Goal: Task Accomplishment & Management: Manage account settings

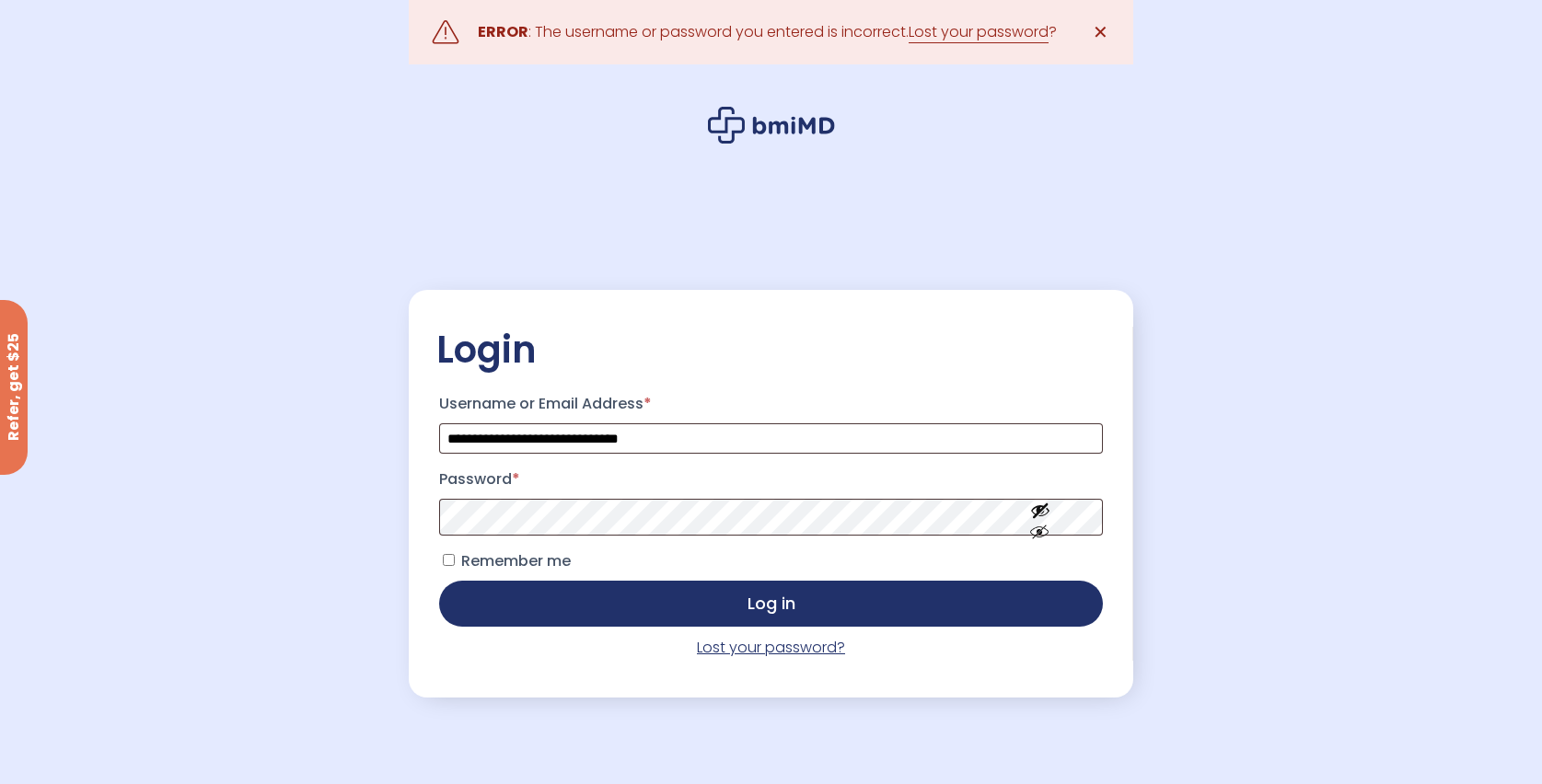
click at [748, 656] on link "Lost your password?" at bounding box center [771, 648] width 148 height 21
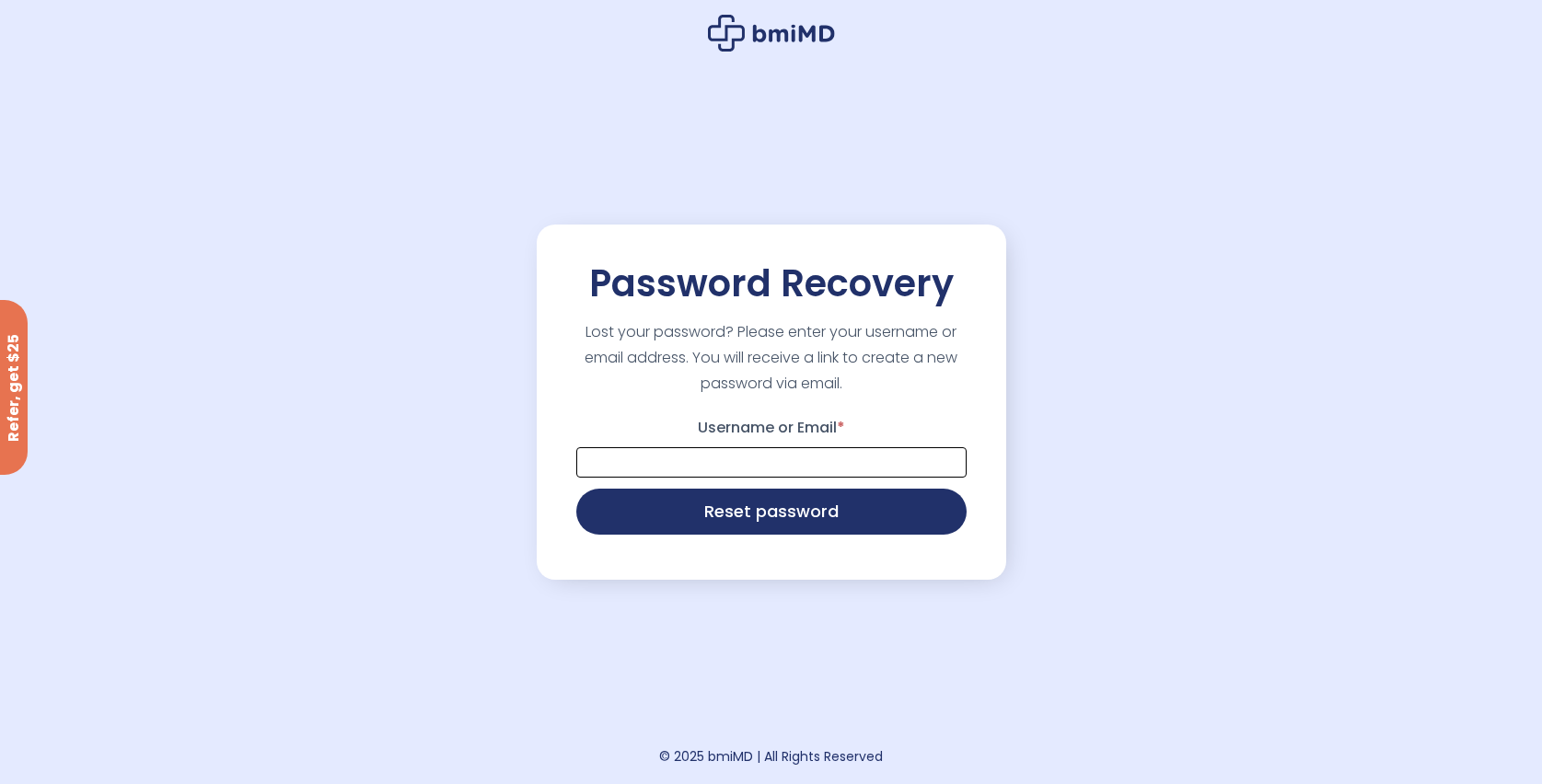
click at [751, 471] on input "Username or Email *" at bounding box center [771, 463] width 391 height 31
type input "**********"
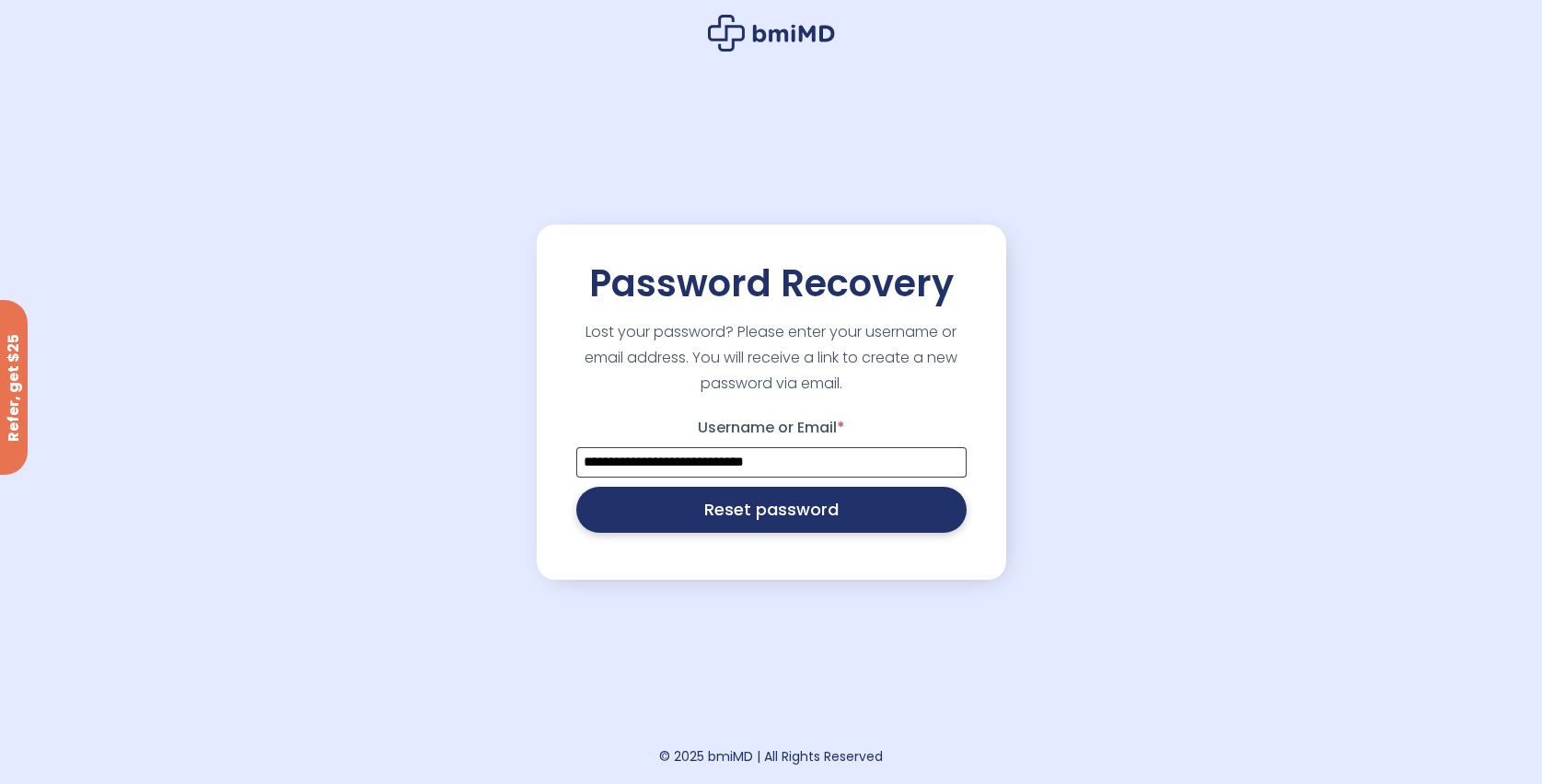
click at [716, 514] on button "Reset password" at bounding box center [771, 510] width 391 height 46
